Goal: Transaction & Acquisition: Purchase product/service

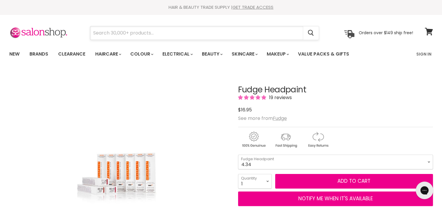
click at [167, 33] on input "Search" at bounding box center [196, 32] width 213 height 13
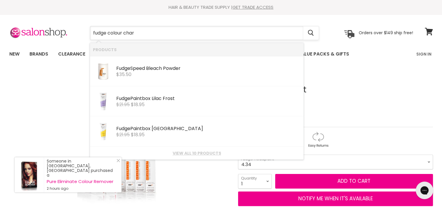
type input "fudge colour chart"
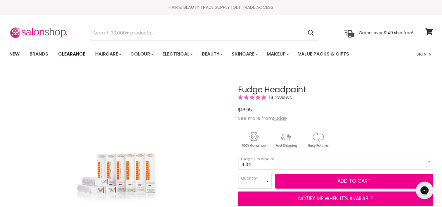
click at [77, 53] on link "Clearance" at bounding box center [72, 54] width 36 height 12
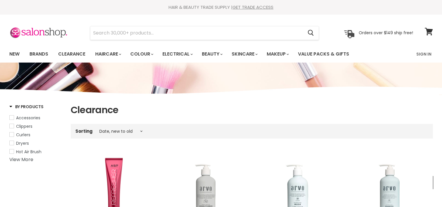
select select "created-descending"
click at [133, 34] on input "Search" at bounding box center [196, 32] width 213 height 13
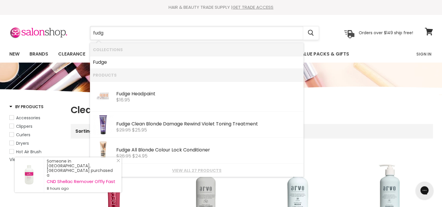
type input "fudge"
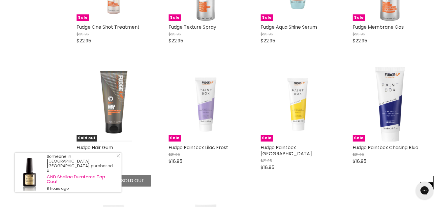
scroll to position [573, 0]
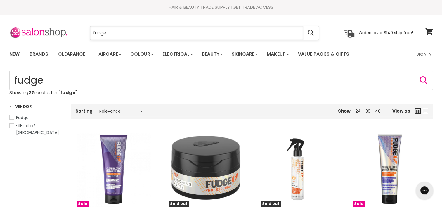
click at [116, 36] on input "fudge" at bounding box center [196, 32] width 213 height 13
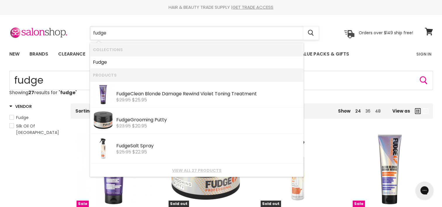
type input "fudge"
